Goal: Find specific page/section: Find specific page/section

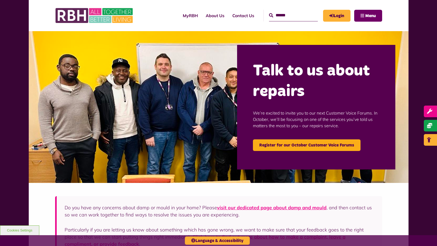
click at [378, 18] on button "Menu" at bounding box center [368, 16] width 28 height 12
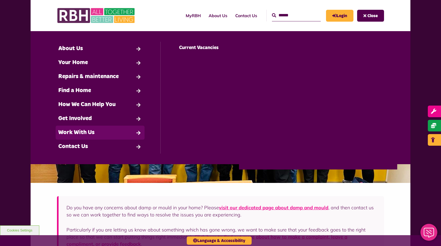
click at [84, 131] on link "Work With Us" at bounding box center [100, 133] width 89 height 14
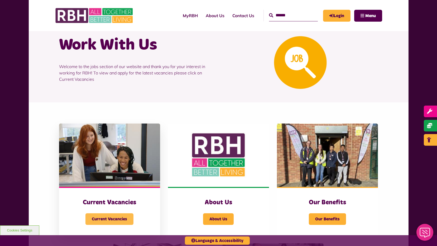
scroll to position [26, 0]
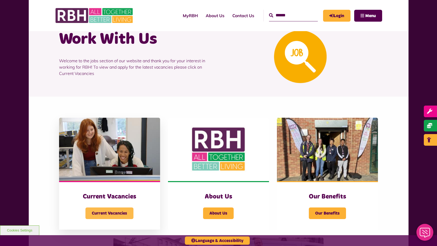
click at [112, 210] on span "Current Vacancies" at bounding box center [110, 213] width 48 height 12
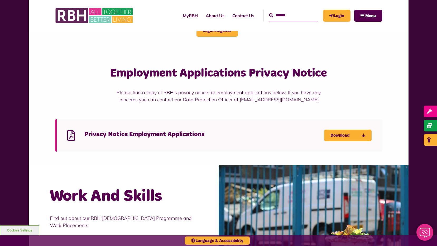
scroll to position [211, 0]
